Goal: Information Seeking & Learning: Learn about a topic

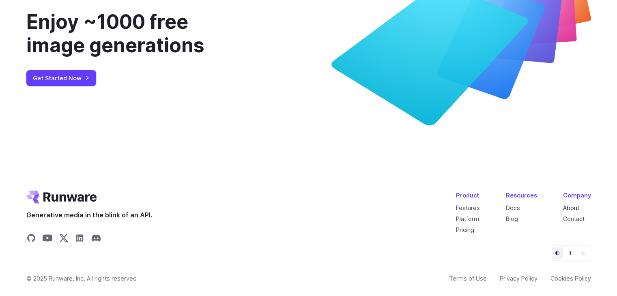
click at [570, 205] on link "About" at bounding box center [571, 208] width 16 height 7
click at [288, 106] on div "Enjoy ~1000 free image generations Get Started Now" at bounding box center [308, 47] width 565 height 155
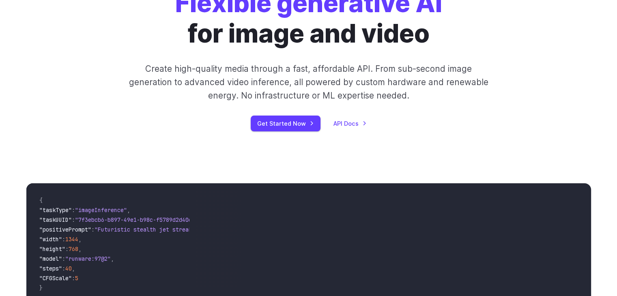
scroll to position [48, 0]
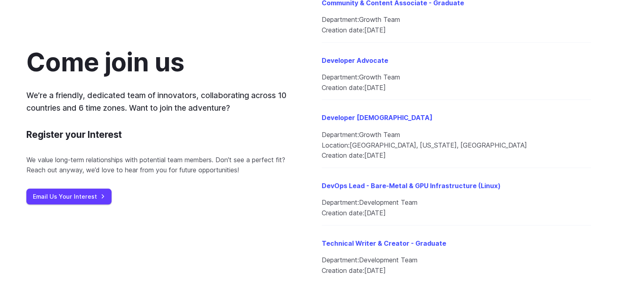
scroll to position [941, 0]
